Goal: Information Seeking & Learning: Find contact information

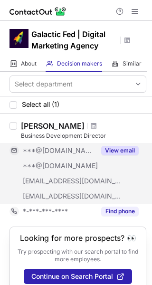
scroll to position [14, 0]
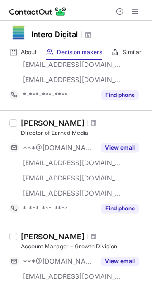
scroll to position [368, 0]
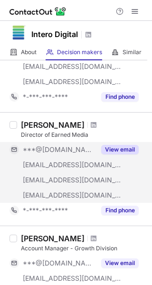
click at [87, 151] on div "***@[DOMAIN_NAME]" at bounding box center [59, 149] width 73 height 9
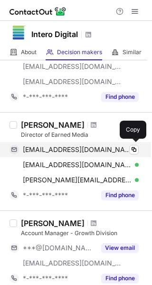
click at [124, 149] on div "psavory88@gmail.com Verified" at bounding box center [81, 149] width 116 height 9
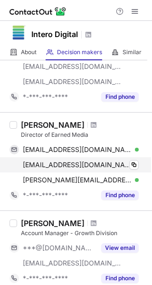
click at [126, 163] on div "krk3m8@mail.missouri.edu Verified" at bounding box center [81, 165] width 116 height 9
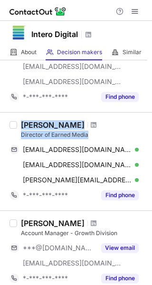
drag, startPoint x: 96, startPoint y: 136, endPoint x: 22, endPoint y: 110, distance: 78.0
click at [22, 110] on div "Select department Select all (10) Bret Rosendahl President of Growth ***@gmail.…" at bounding box center [76, 207] width 152 height 1029
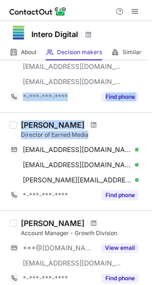
copy div "*-***-***-**** Find phone Katherine Caraway Director of Earned Media"
click at [95, 136] on div "Director of Earned Media" at bounding box center [83, 135] width 125 height 9
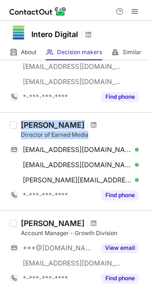
drag, startPoint x: 94, startPoint y: 134, endPoint x: 12, endPoint y: 129, distance: 81.9
click at [12, 129] on div "Katherine Caraway Director of Earned Media psavory88@gmail.com Verified Copy kr…" at bounding box center [76, 161] width 152 height 98
copy div "Katherine Caraway Director of Earned Media"
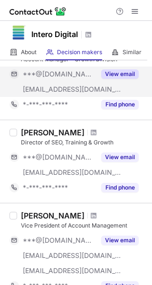
scroll to position [547, 0]
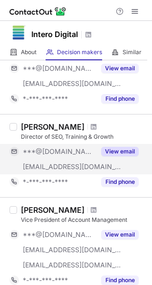
click at [75, 159] on div "***@gmail.com" at bounding box center [53, 151] width 86 height 15
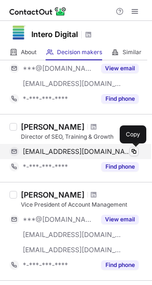
click at [134, 156] on button at bounding box center [134, 152] width 10 height 10
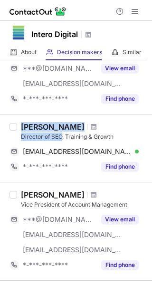
drag, startPoint x: 61, startPoint y: 136, endPoint x: 19, endPoint y: 122, distance: 44.6
click at [19, 122] on div "Chelsie Biller Director of SEO, Training & Growth billersd@gmail.com Verified C…" at bounding box center [76, 148] width 152 height 68
copy div "Chelsie Biller Director of SEO"
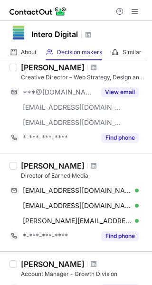
scroll to position [309, 0]
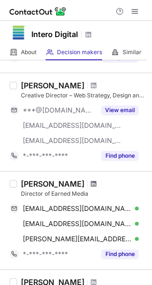
click at [96, 183] on span at bounding box center [94, 184] width 6 height 8
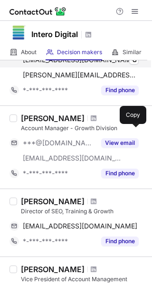
scroll to position [481, 0]
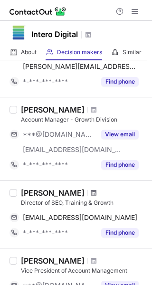
click at [91, 190] on span at bounding box center [94, 193] width 6 height 8
